Goal: Contribute content: Add original content to the website for others to see

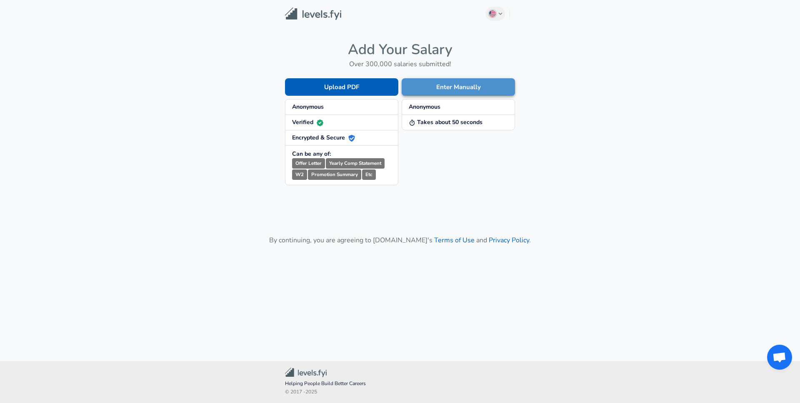
click at [448, 89] on button "Enter Manually" at bounding box center [458, 87] width 113 height 18
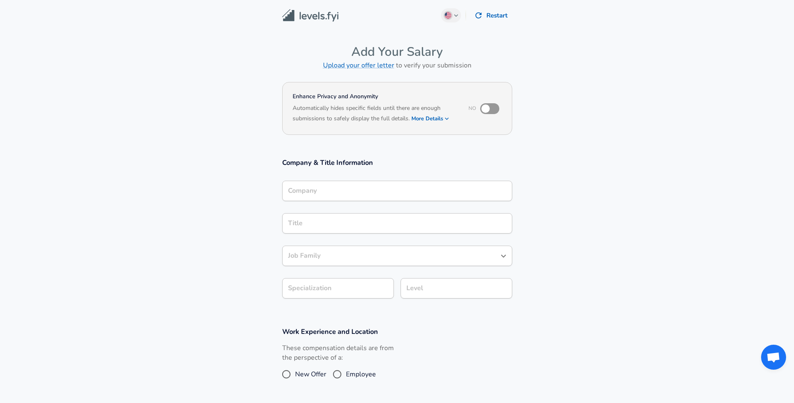
click at [348, 188] on input "Company" at bounding box center [397, 191] width 223 height 13
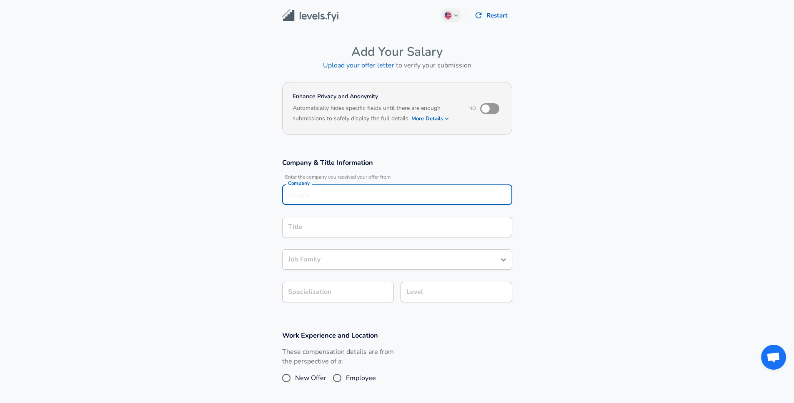
scroll to position [8, 0]
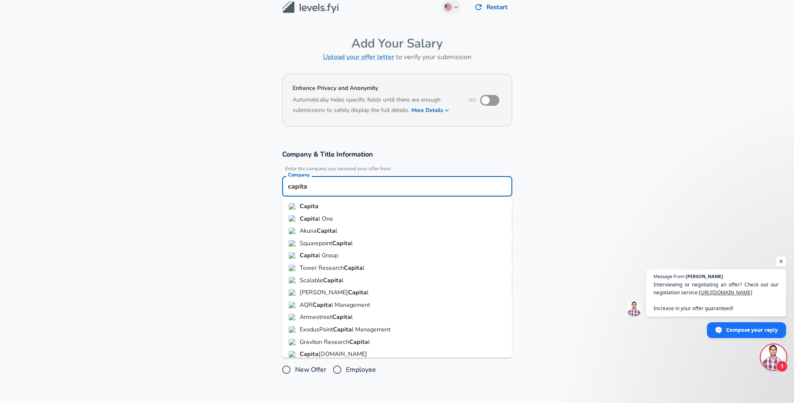
click at [347, 214] on li "Capita l One" at bounding box center [397, 219] width 230 height 13
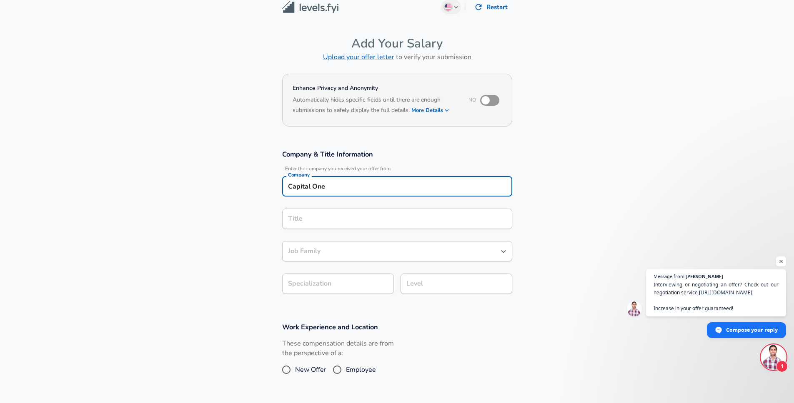
type input "Capital One"
click at [328, 221] on input "Title" at bounding box center [397, 219] width 223 height 13
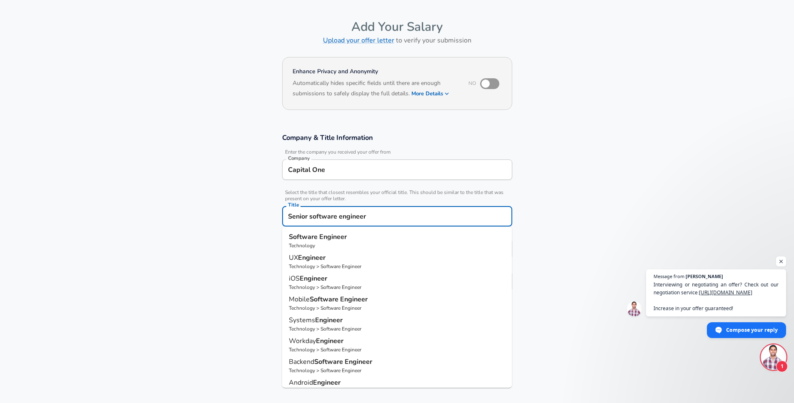
click at [331, 239] on strong "Engineer" at bounding box center [333, 237] width 28 height 9
type input "Software Engineer"
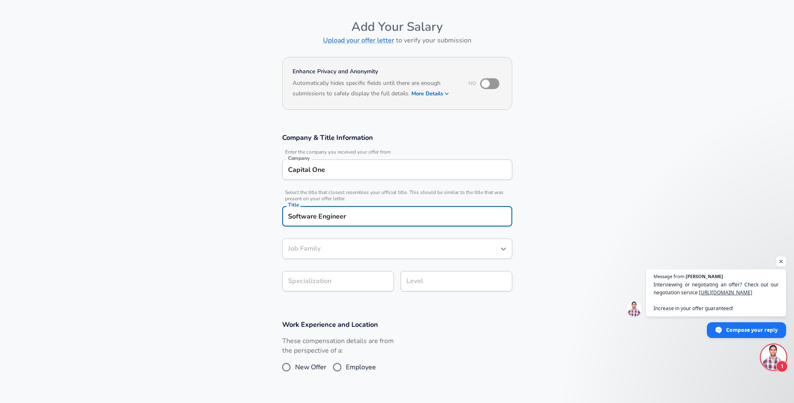
type input "Software Engineer"
click at [333, 250] on input "Software Engineer" at bounding box center [391, 249] width 210 height 13
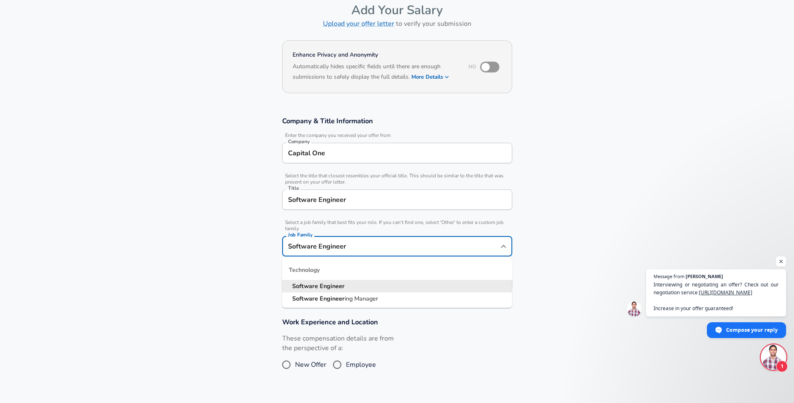
click at [330, 287] on strong "Engineer" at bounding box center [332, 286] width 25 height 8
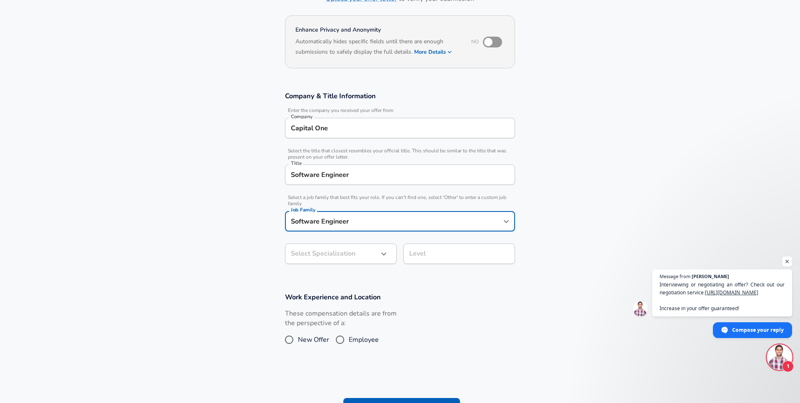
click at [332, 279] on body "English ([GEOGRAPHIC_DATA]) Change Restart Add Your Salary Upload your offer le…" at bounding box center [400, 134] width 800 height 403
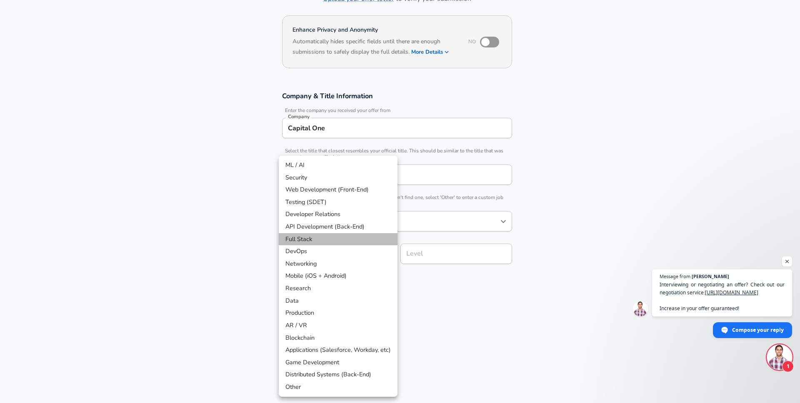
click at [347, 238] on li "Full Stack" at bounding box center [338, 239] width 119 height 13
type input "Full Stack"
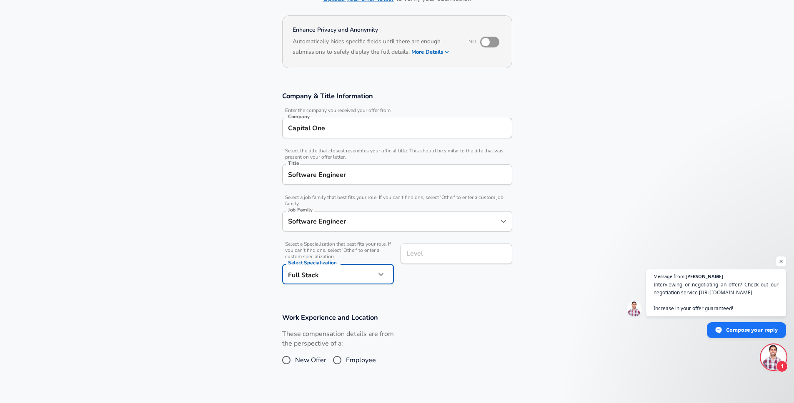
click at [446, 256] on input "Level" at bounding box center [456, 254] width 104 height 13
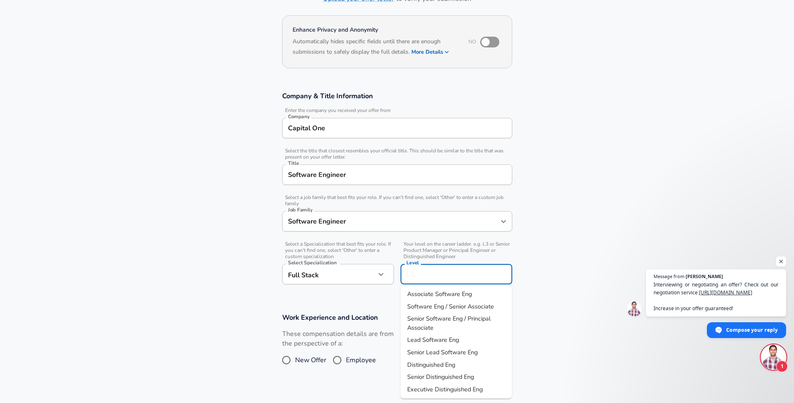
scroll to position [83, 0]
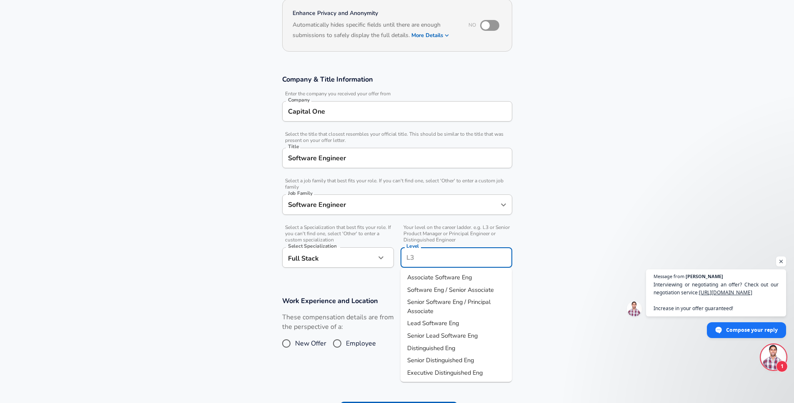
click at [485, 307] on span "Senior Software Eng / Principal Associate" at bounding box center [456, 307] width 98 height 18
type input "Senior Software Eng / Principal Associate"
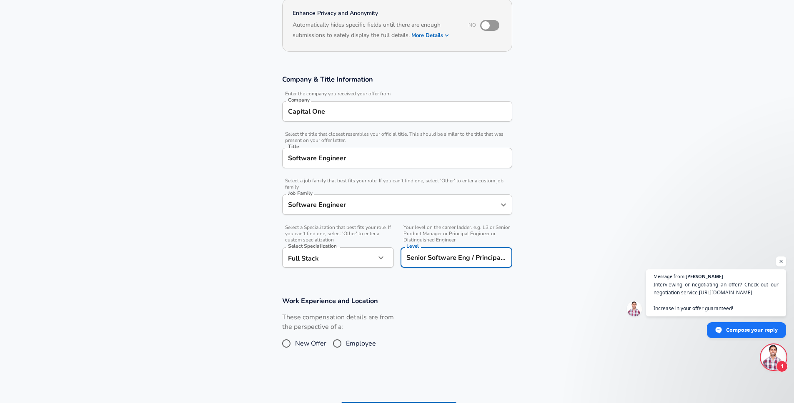
scroll to position [130, 0]
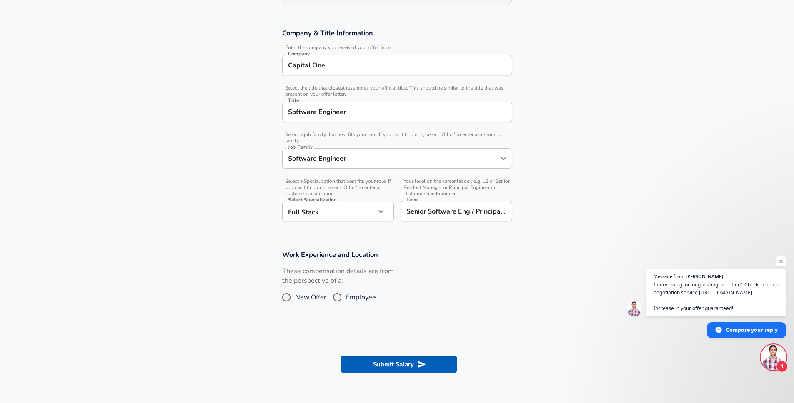
click at [346, 295] on span "Employee" at bounding box center [361, 298] width 30 height 10
click at [346, 295] on input "Employee" at bounding box center [337, 297] width 18 height 13
radio input "true"
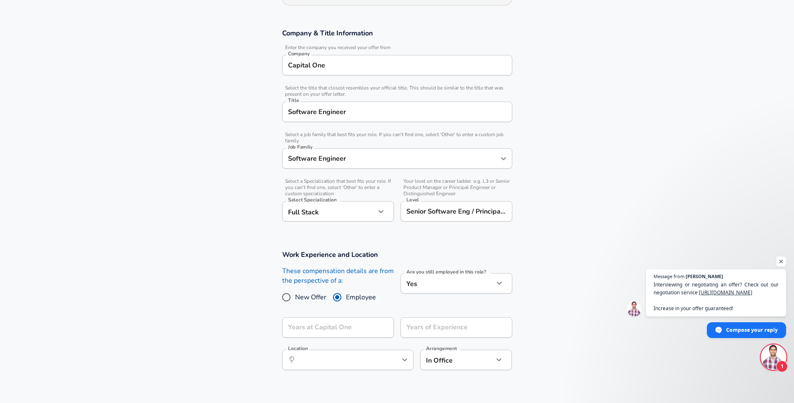
scroll to position [175, 0]
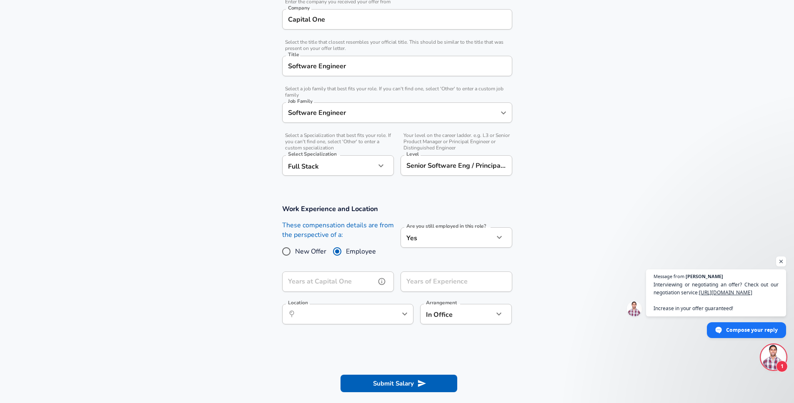
click at [355, 282] on input "Years at Capital One" at bounding box center [328, 282] width 93 height 20
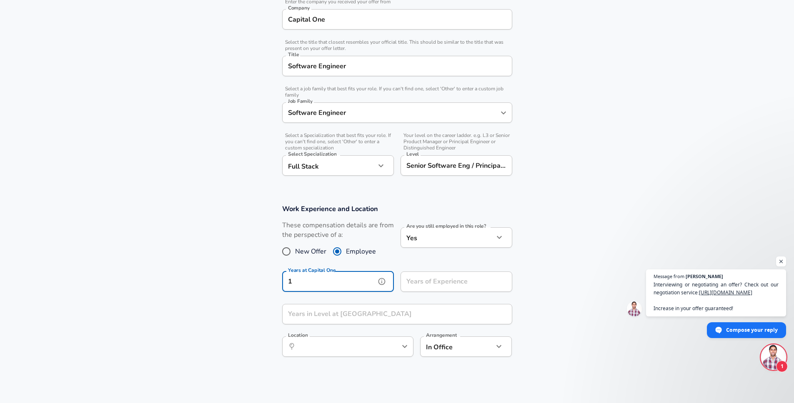
type input "1"
click at [436, 285] on input "Years of Experience" at bounding box center [447, 282] width 93 height 20
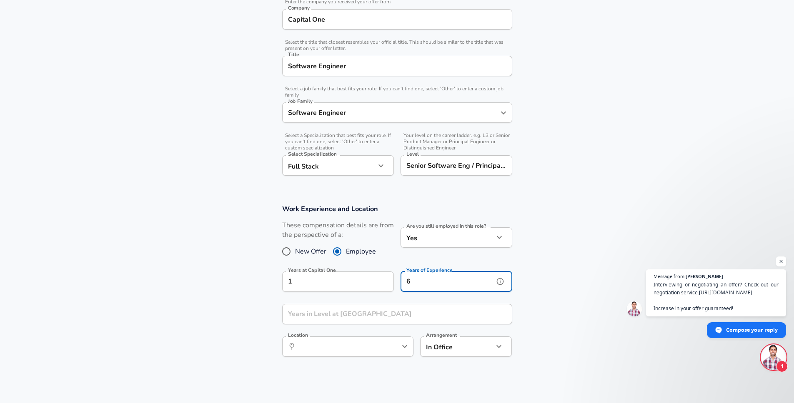
type input "6"
click at [391, 310] on input "Years in Level at [GEOGRAPHIC_DATA]" at bounding box center [388, 314] width 212 height 20
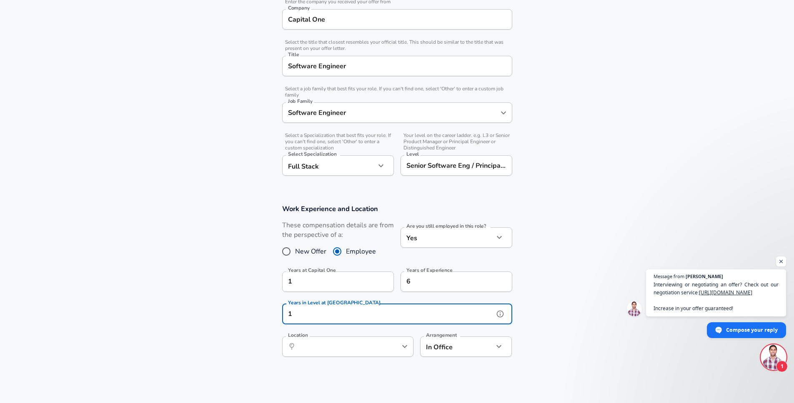
type input "1"
click at [245, 320] on section "Work Experience and Location These compensation details are from the perspectiv…" at bounding box center [397, 285] width 794 height 181
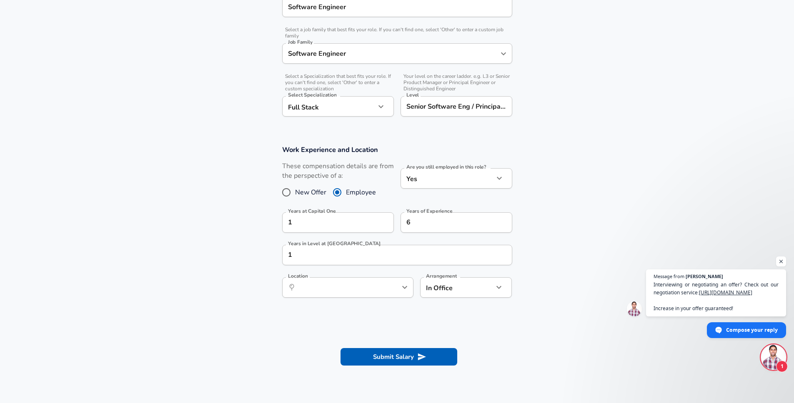
click at [394, 292] on button "help" at bounding box center [391, 287] width 13 height 13
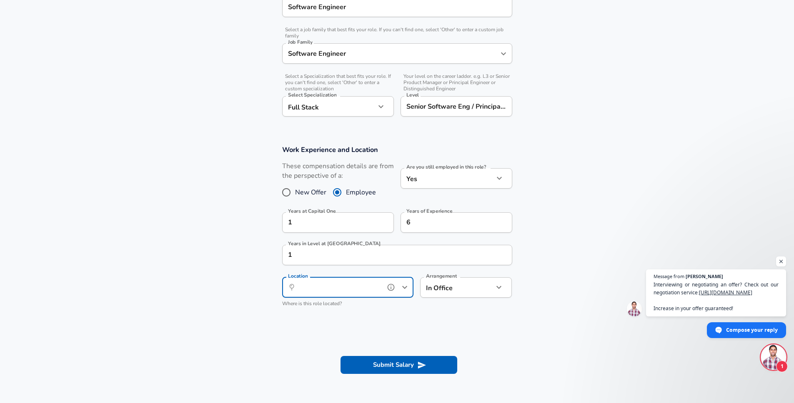
click at [342, 292] on input "Location" at bounding box center [338, 287] width 85 height 13
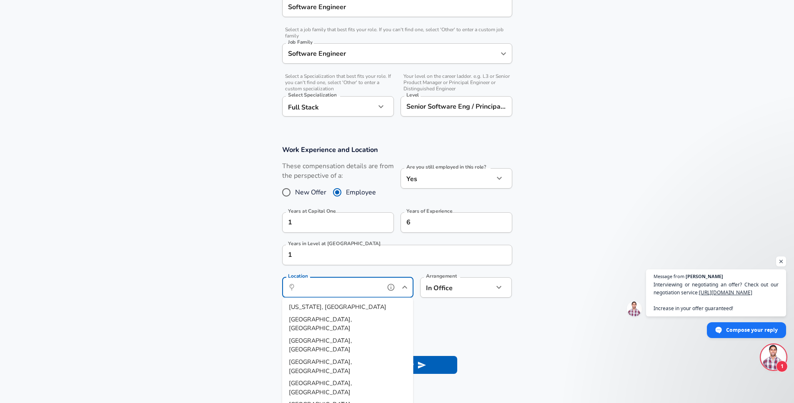
click at [340, 304] on li "[US_STATE], [GEOGRAPHIC_DATA]" at bounding box center [347, 307] width 131 height 13
type input "[US_STATE], [GEOGRAPHIC_DATA]"
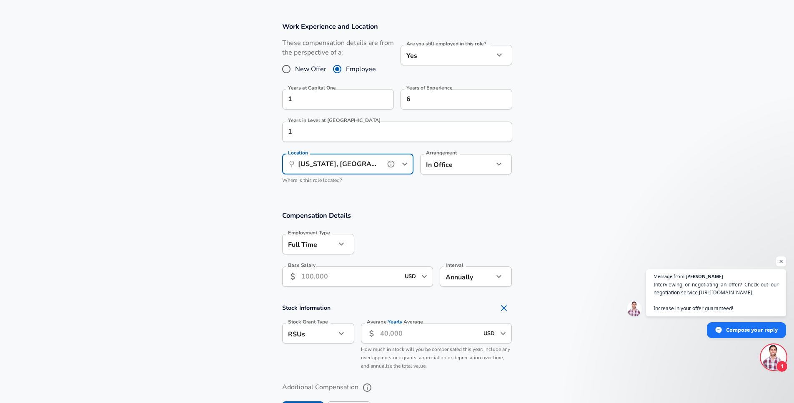
scroll to position [393, 0]
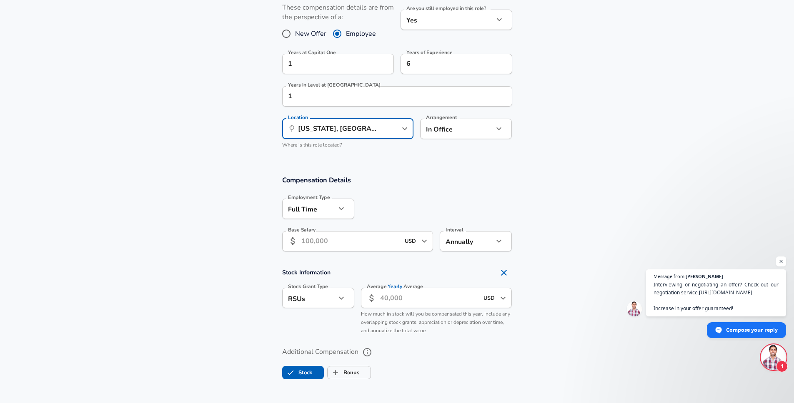
click at [333, 240] on input "Base Salary" at bounding box center [350, 241] width 99 height 20
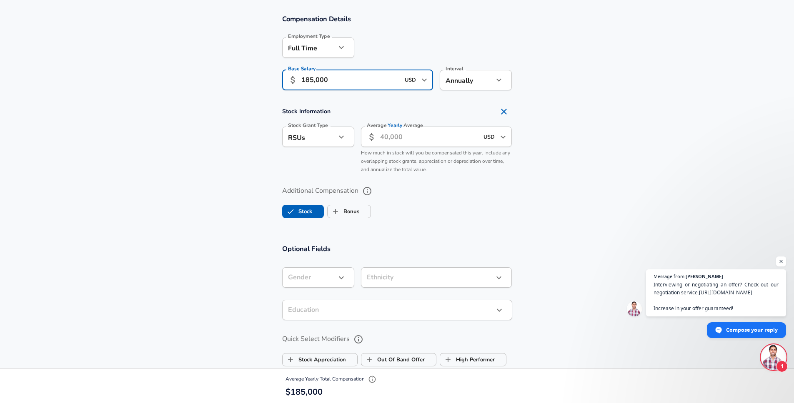
scroll to position [601, 0]
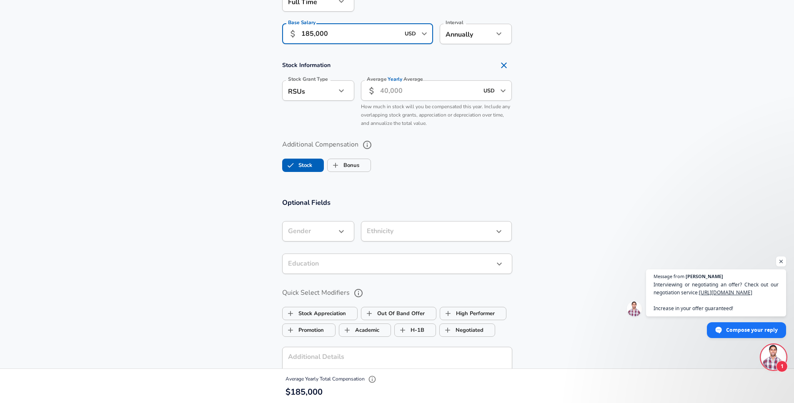
type input "185,000"
click at [400, 91] on input "Average Yearly Average" at bounding box center [429, 90] width 99 height 20
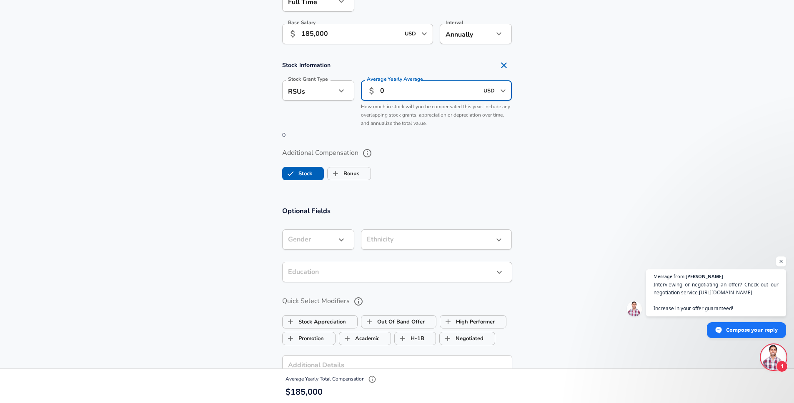
type input "0"
click at [430, 188] on section "Compensation Details Employment Type [DEMOGRAPHIC_DATA] full_time Employment Ty…" at bounding box center [397, 77] width 794 height 239
click at [348, 177] on label "Bonus" at bounding box center [344, 174] width 32 height 16
checkbox input "true"
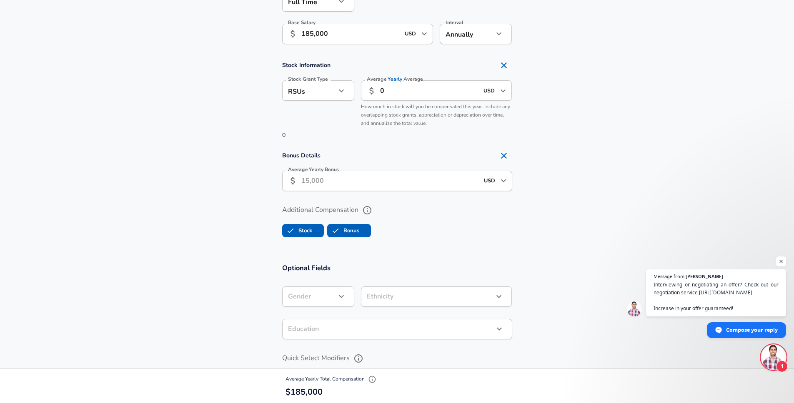
click at [327, 184] on input "Average Yearly Bonus" at bounding box center [390, 181] width 178 height 20
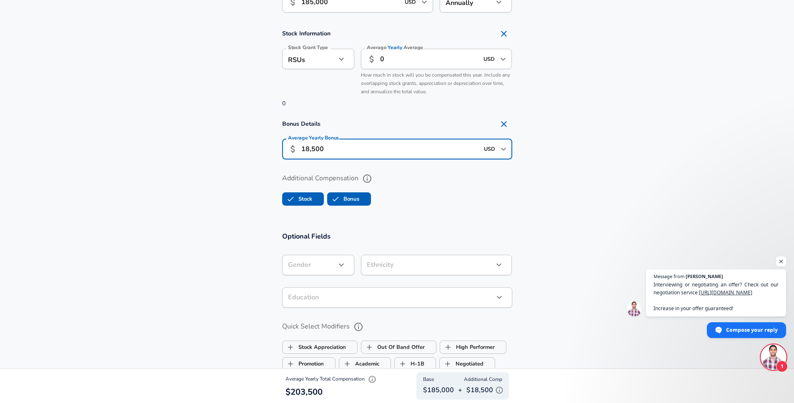
scroll to position [669, 0]
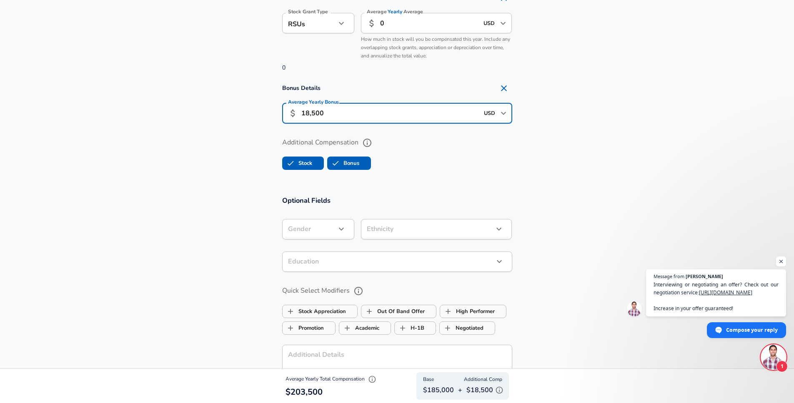
type input "18,500"
click at [306, 160] on label "Stock" at bounding box center [298, 163] width 30 height 16
checkbox input "false"
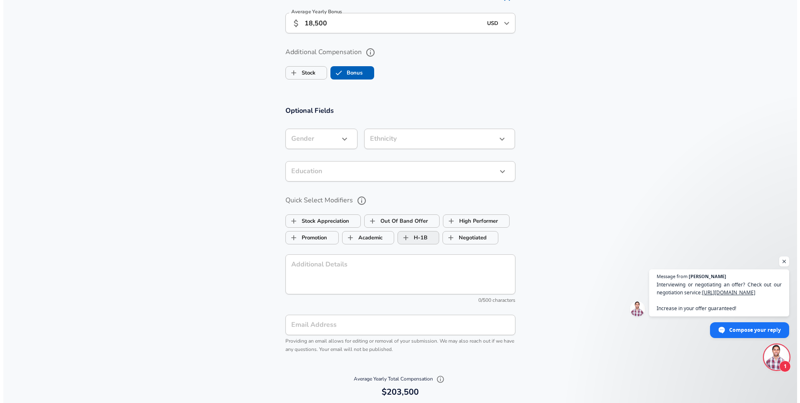
scroll to position [721, 0]
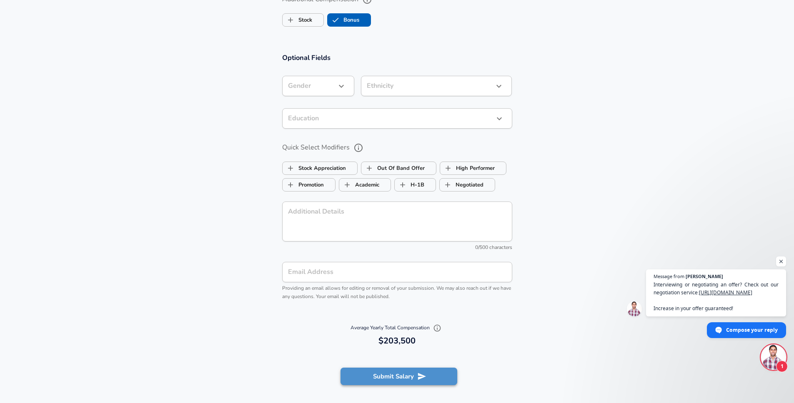
click at [430, 376] on button "Submit Salary" at bounding box center [399, 377] width 117 height 18
